Goal: Task Accomplishment & Management: Manage account settings

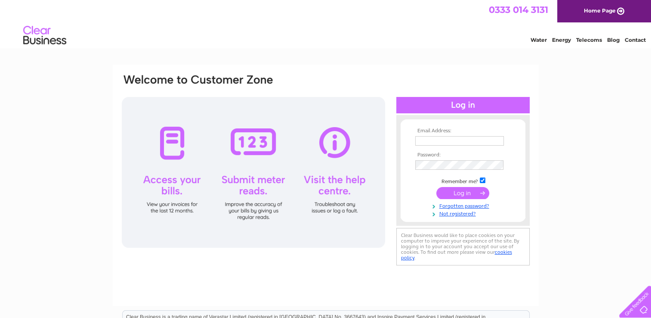
type input "[EMAIL_ADDRESS][DOMAIN_NAME]"
click at [465, 191] on input "submit" at bounding box center [462, 193] width 53 height 12
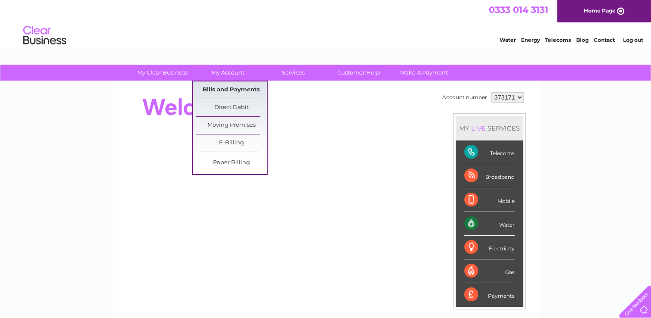
click at [221, 85] on link "Bills and Payments" at bounding box center [231, 89] width 71 height 17
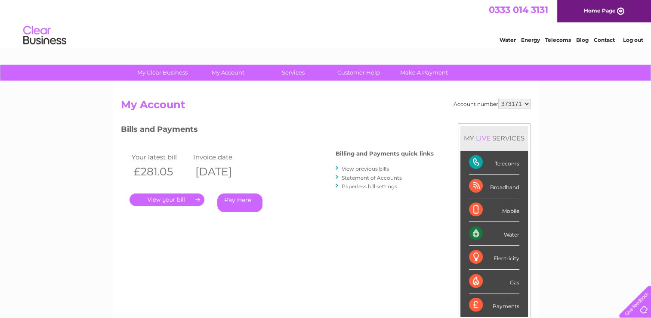
click at [195, 199] on link "." at bounding box center [167, 199] width 75 height 12
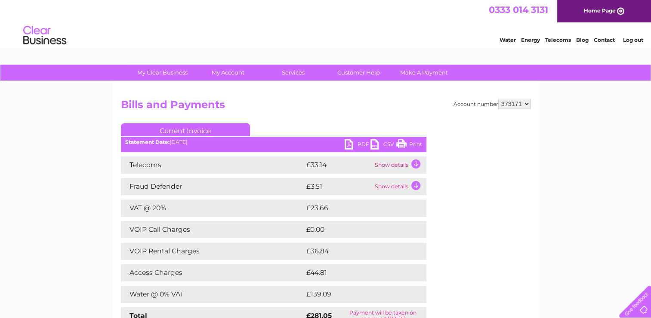
click at [350, 142] on link "PDF" at bounding box center [358, 145] width 26 height 12
click at [593, 10] on link "Home Page" at bounding box center [604, 11] width 94 height 22
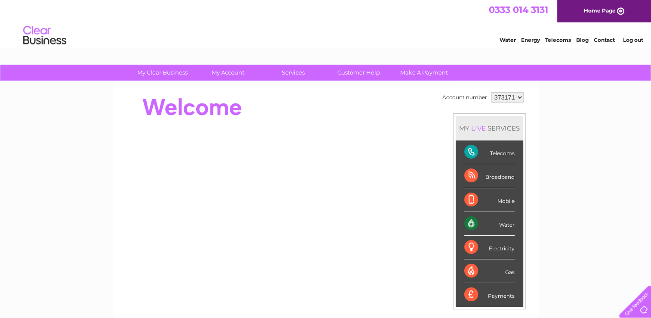
click at [633, 41] on link "Log out" at bounding box center [633, 40] width 20 height 6
